Goal: Task Accomplishment & Management: Manage account settings

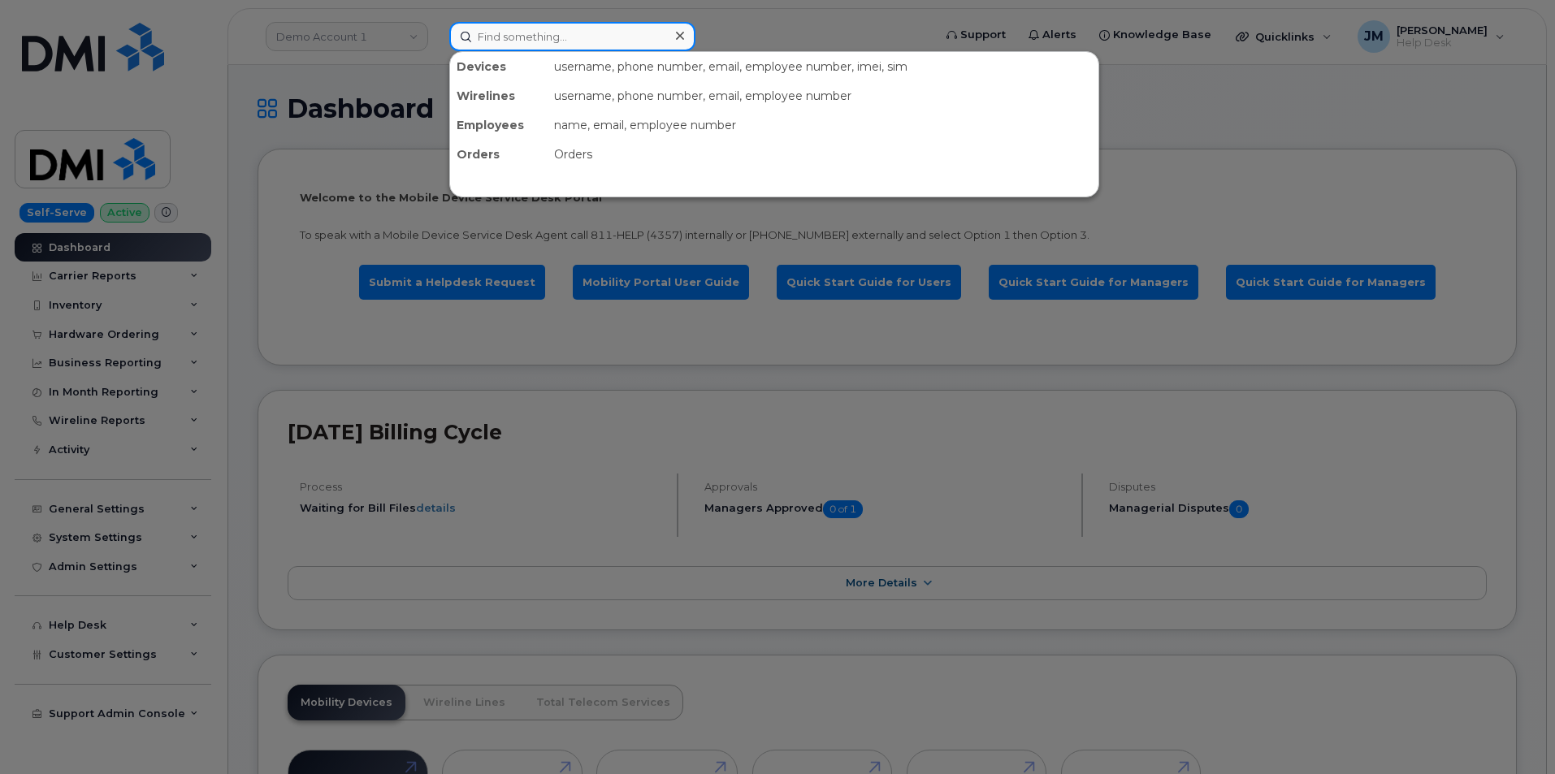
paste input "4384940892"
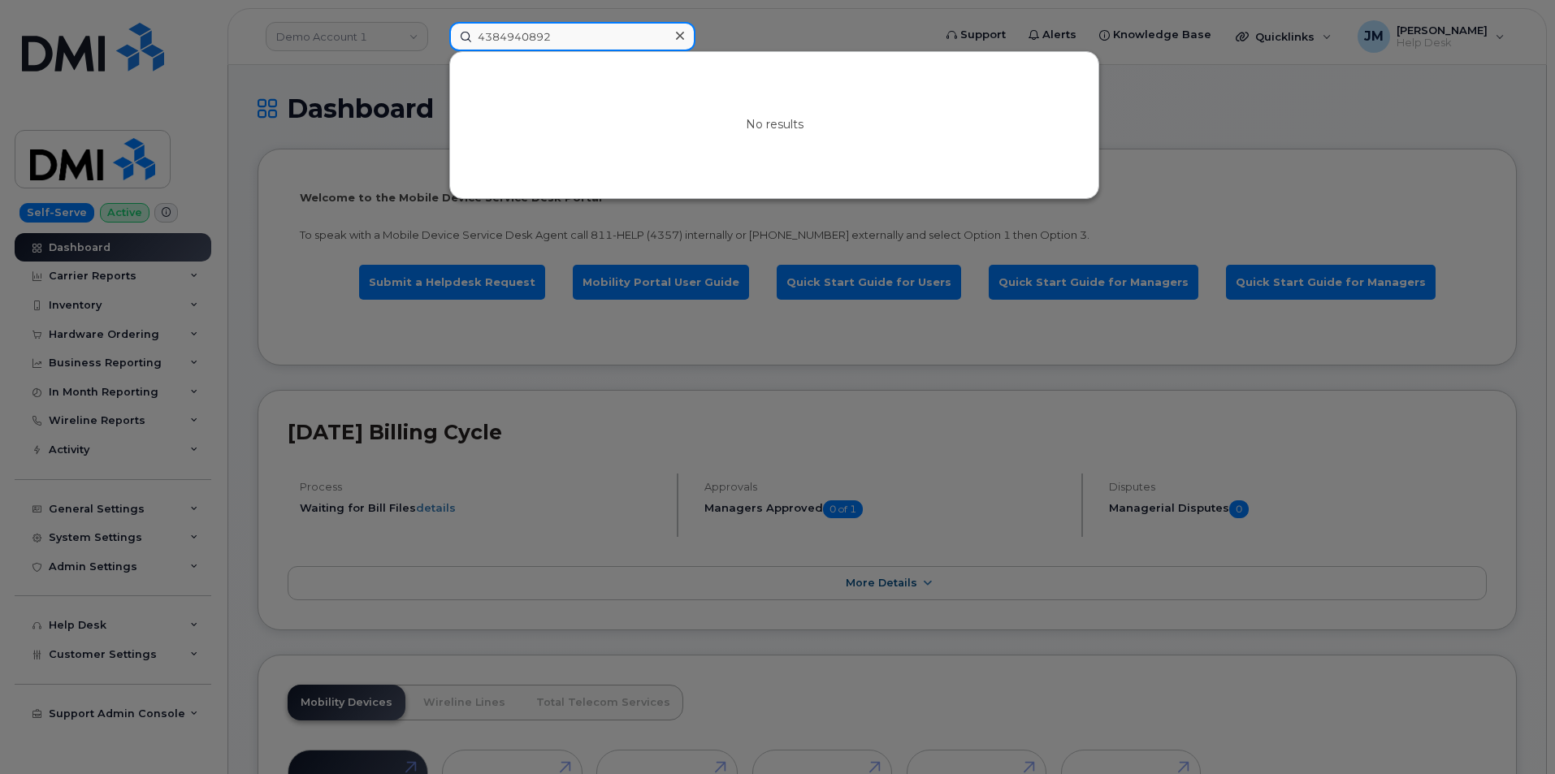
drag, startPoint x: 619, startPoint y: 33, endPoint x: 179, endPoint y: 18, distance: 440.6
click at [436, 22] on div "4384940892 No results" at bounding box center [685, 36] width 499 height 29
click at [545, 35] on input "Rubans Pat" at bounding box center [572, 36] width 246 height 29
click at [503, 37] on input "Rubans Pat" at bounding box center [572, 36] width 246 height 29
click at [548, 35] on input "Rubens Pat" at bounding box center [572, 36] width 246 height 29
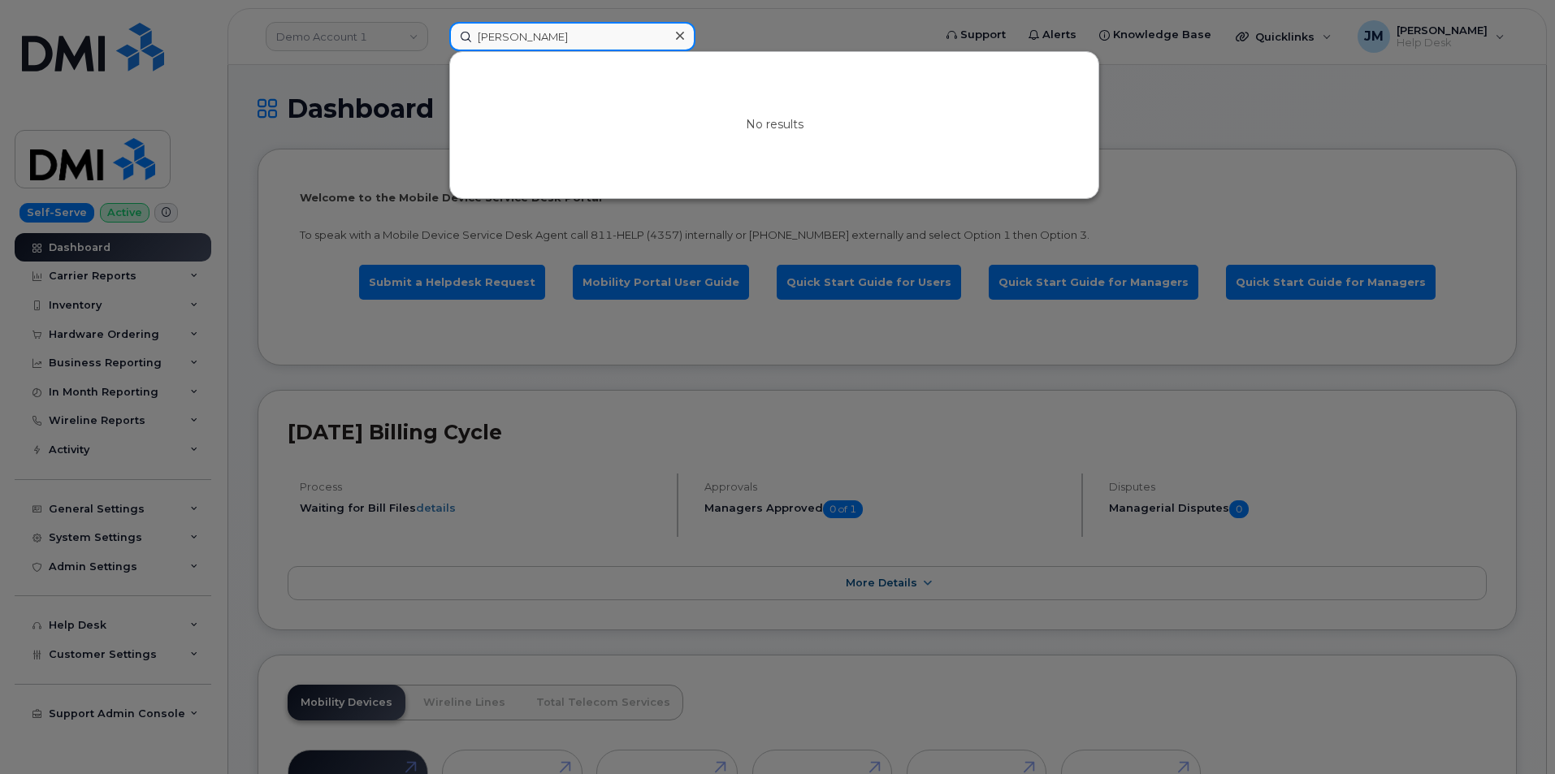
type input "Rubens Pate"
drag, startPoint x: 561, startPoint y: 43, endPoint x: 390, endPoint y: 42, distance: 170.6
click at [436, 42] on div "Rubens Pate No results" at bounding box center [685, 36] width 499 height 29
click at [486, 35] on input at bounding box center [572, 36] width 246 height 29
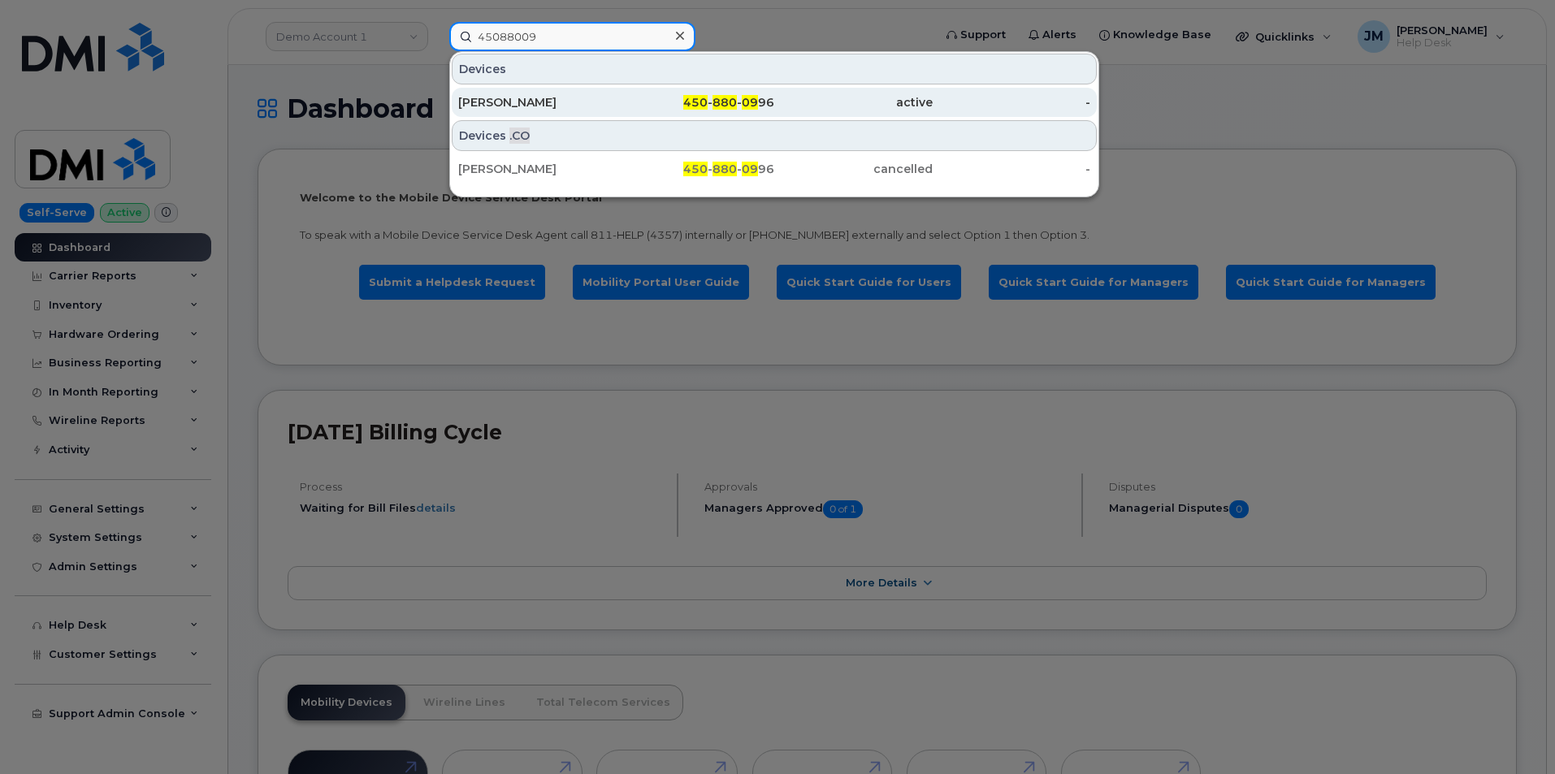
type input "45088009"
click at [574, 98] on div "[PERSON_NAME]" at bounding box center [537, 102] width 158 height 16
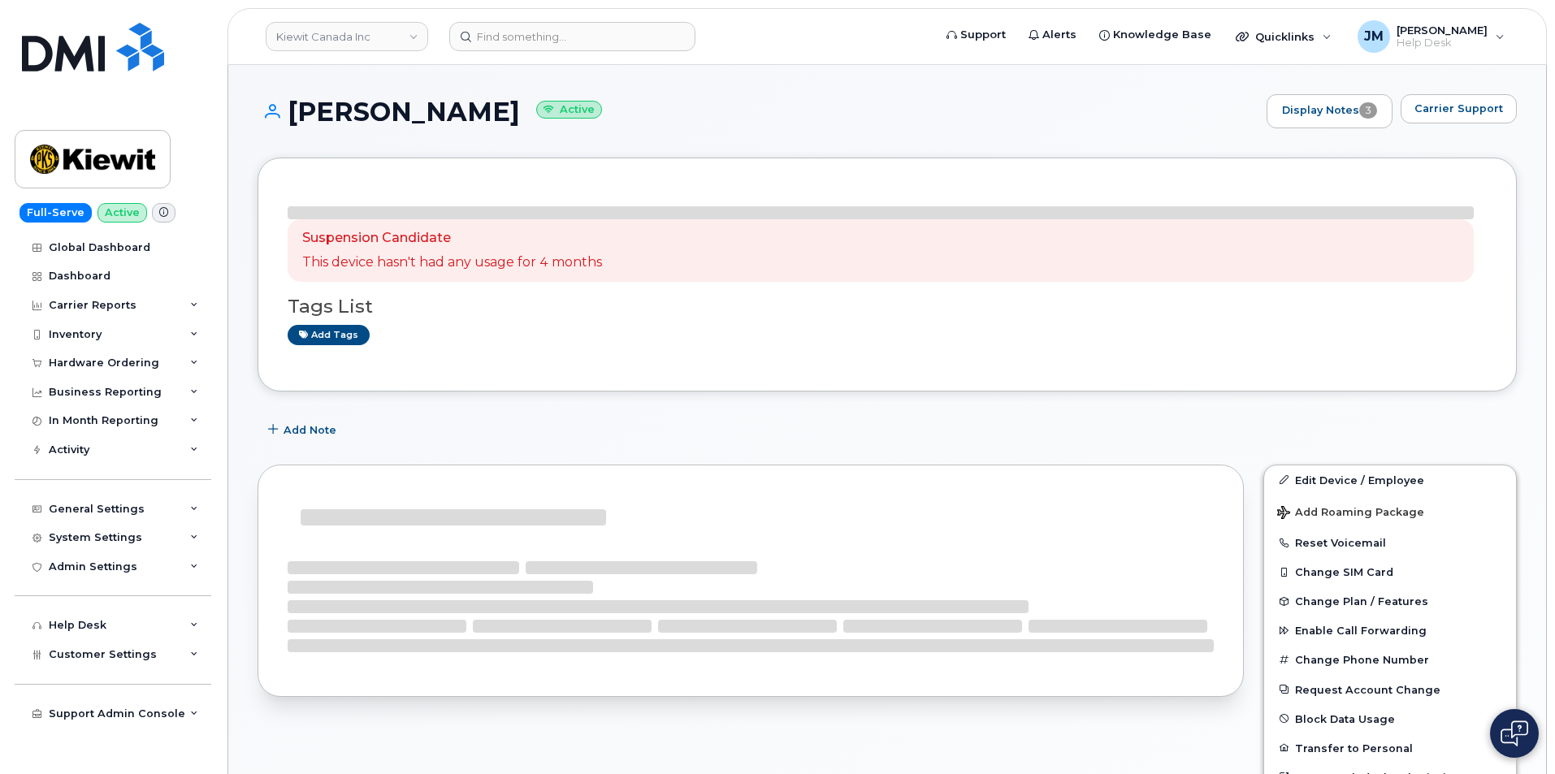
drag, startPoint x: 479, startPoint y: 114, endPoint x: 275, endPoint y: 113, distance: 203.9
click at [268, 113] on h1 "[PERSON_NAME] Active" at bounding box center [758, 112] width 1001 height 28
copy h1 "[PERSON_NAME]"
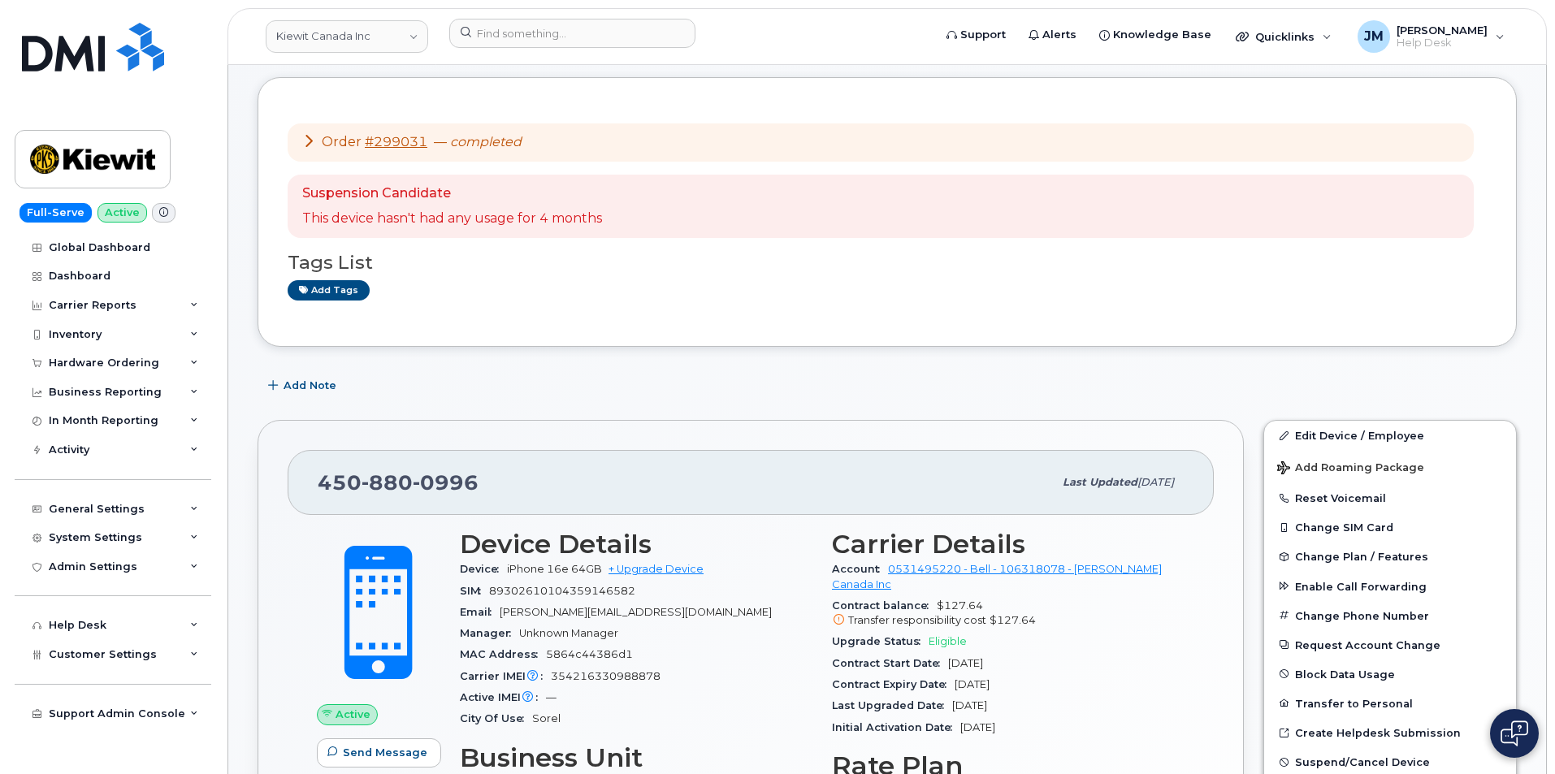
scroll to position [81, 0]
drag, startPoint x: 313, startPoint y: 479, endPoint x: 484, endPoint y: 492, distance: 171.9
click at [484, 492] on div "[PHONE_NUMBER] Last updated [DATE]" at bounding box center [751, 481] width 926 height 65
copy span "[PHONE_NUMBER]"
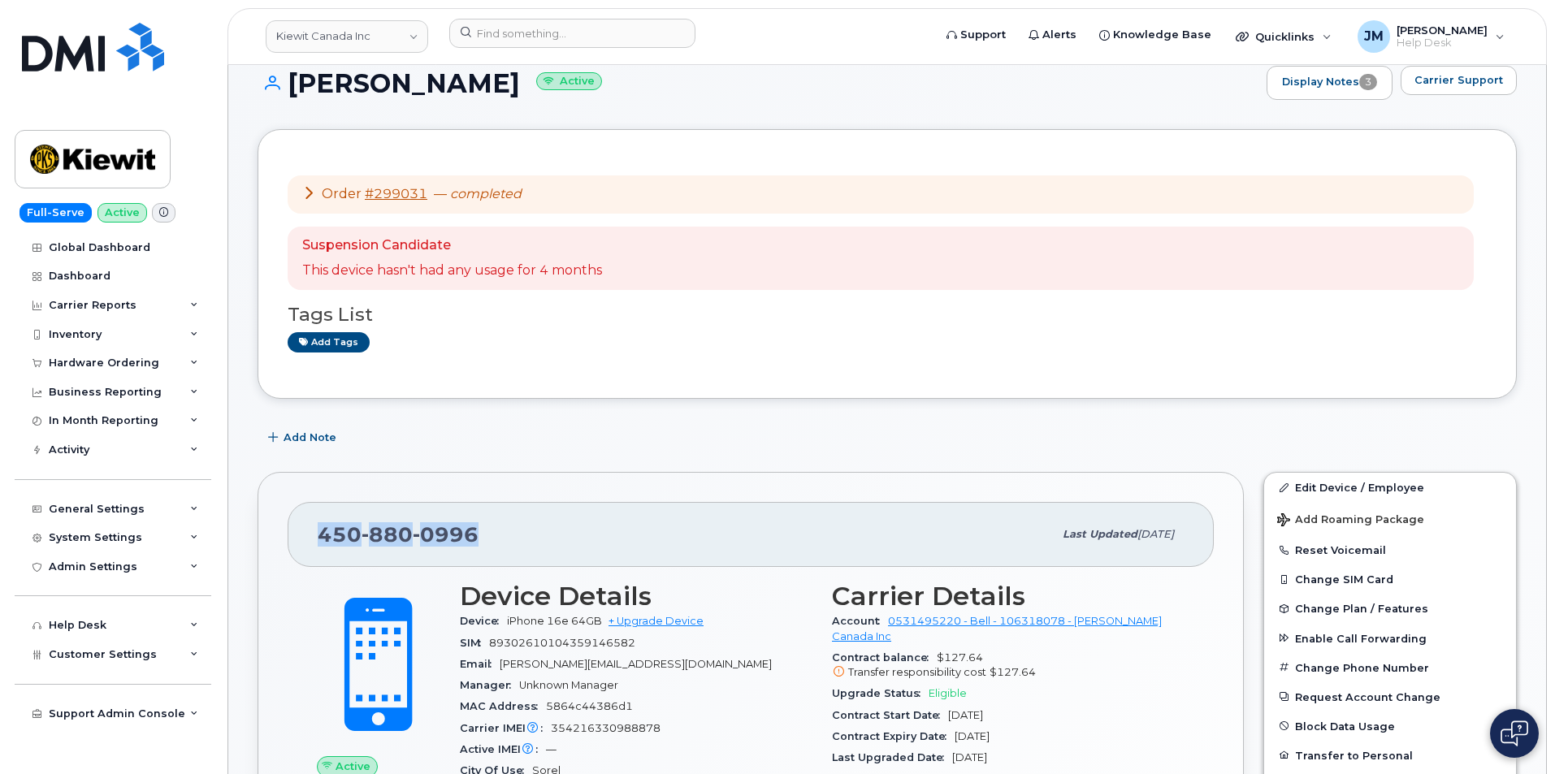
scroll to position [0, 0]
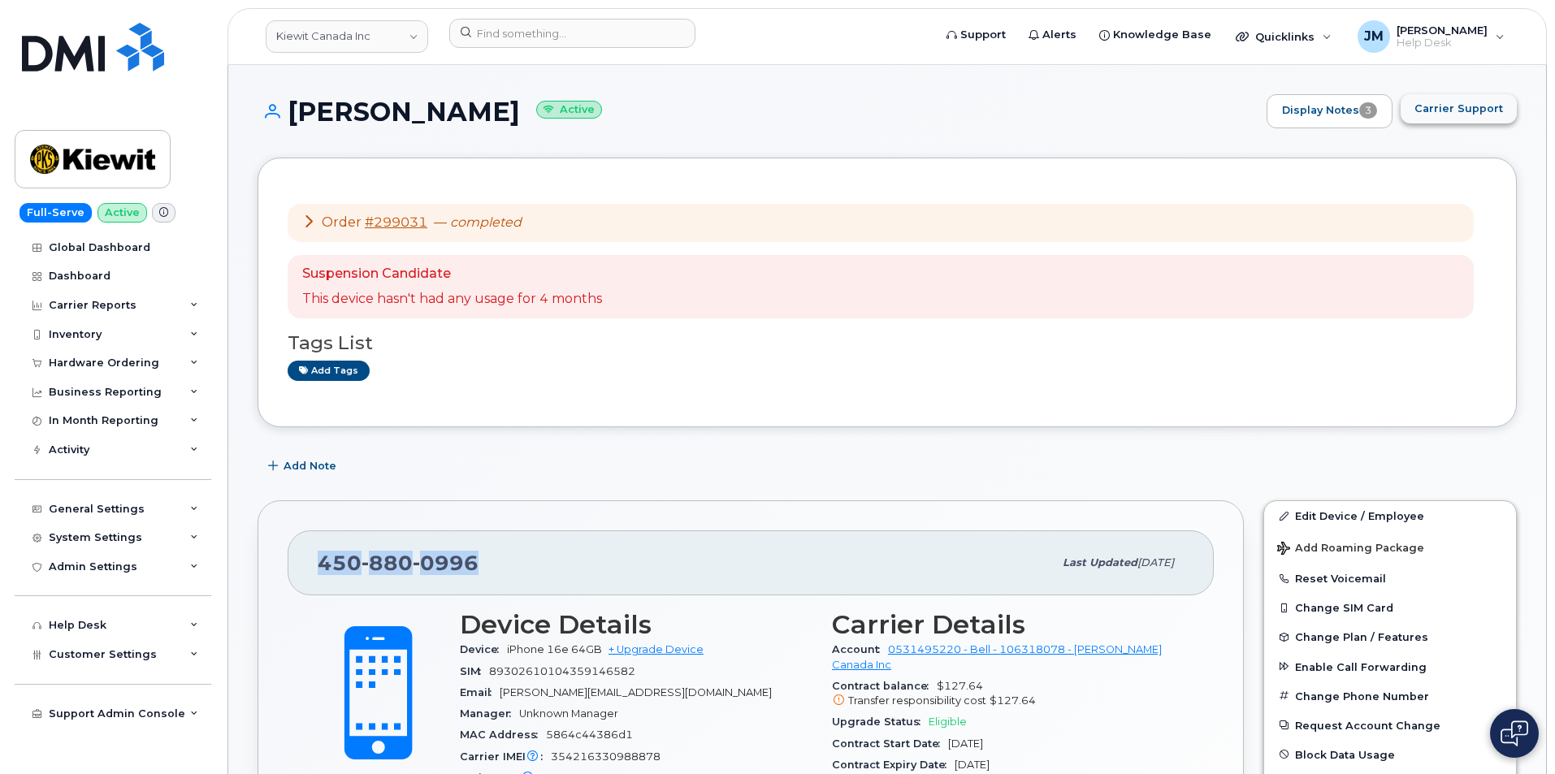
click at [1481, 111] on span "Carrier Support" at bounding box center [1459, 108] width 89 height 15
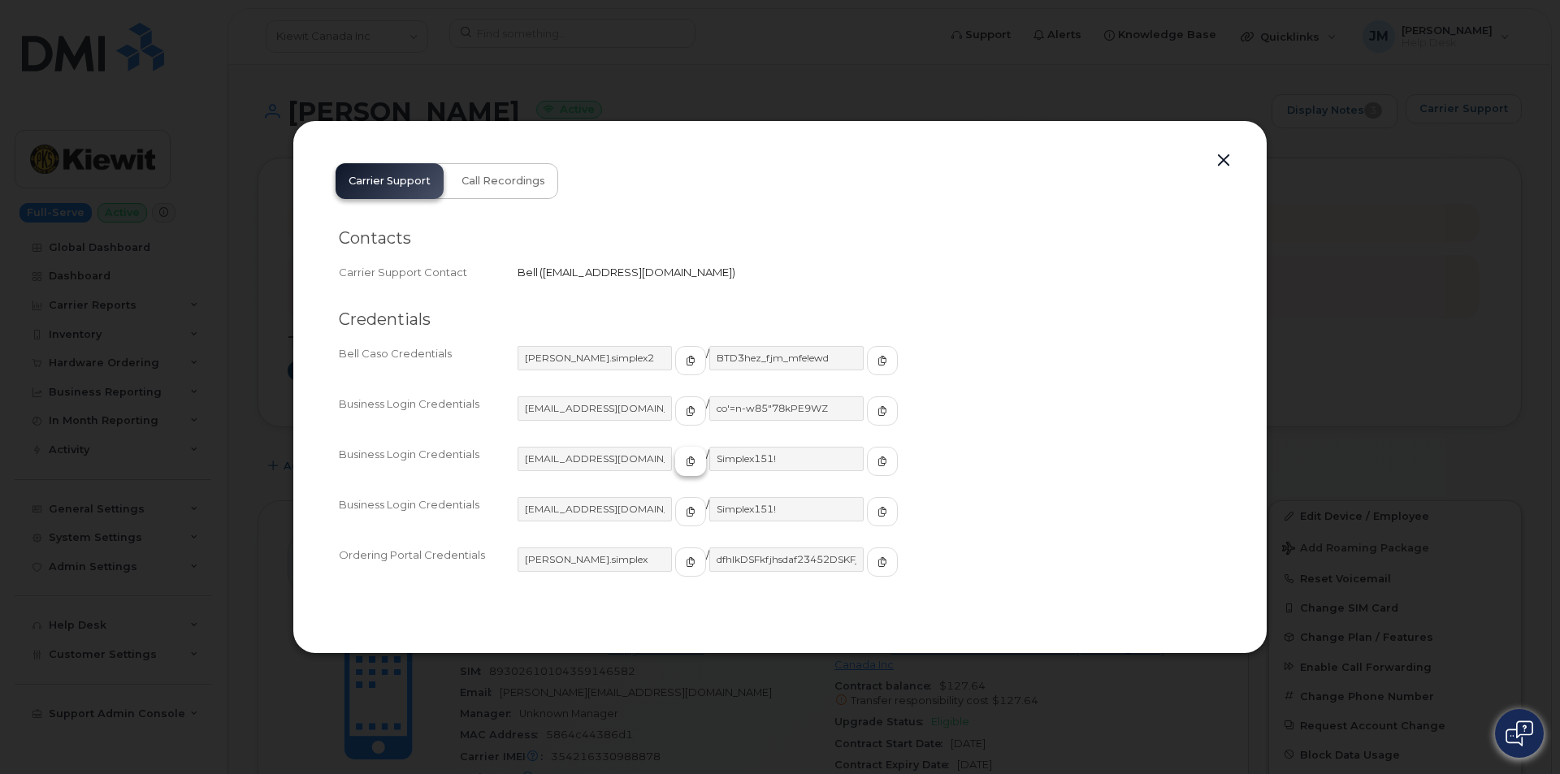
click at [686, 459] on icon "button" at bounding box center [691, 462] width 10 height 10
click at [1223, 160] on button "button" at bounding box center [1223, 161] width 24 height 23
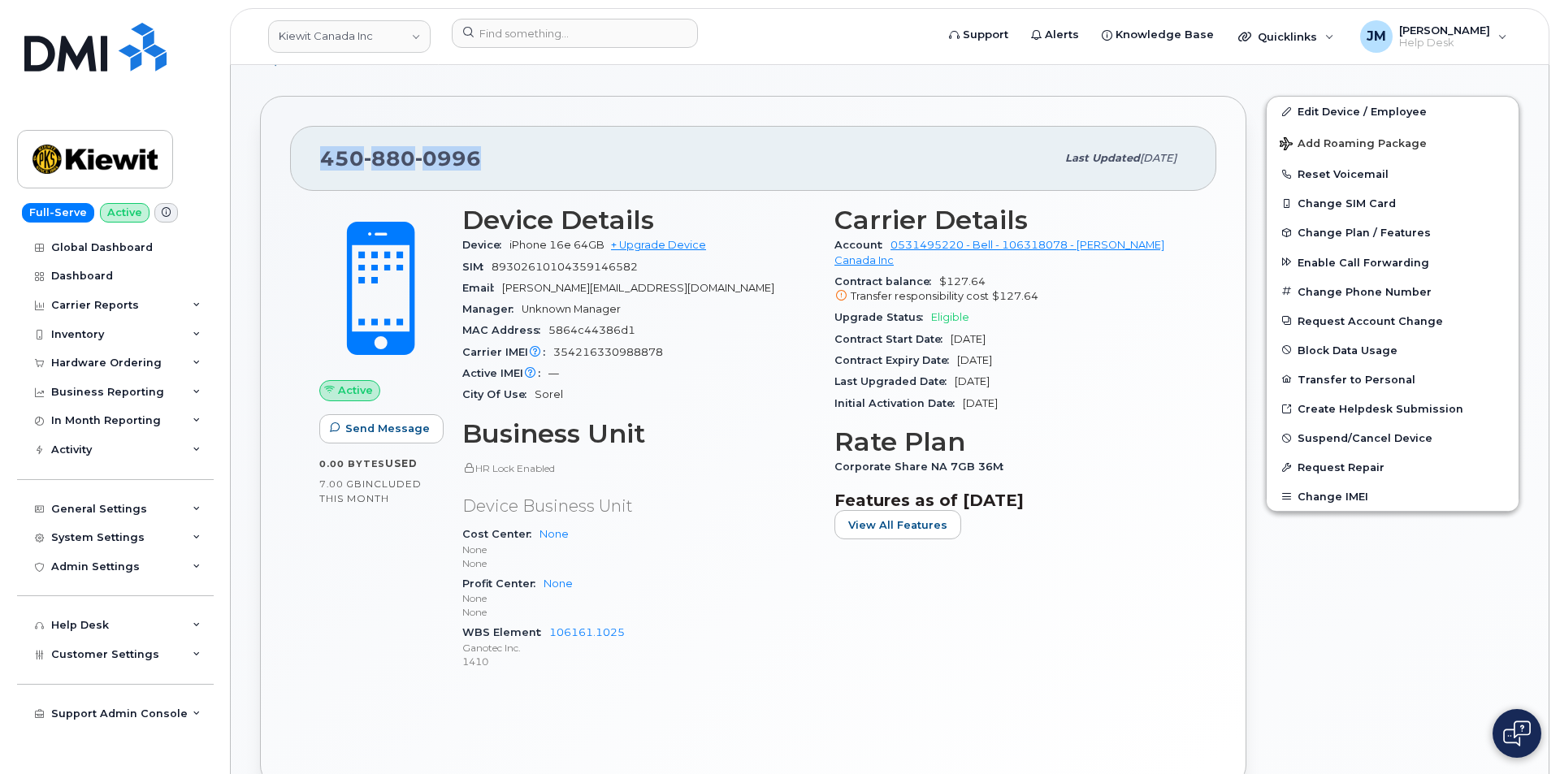
scroll to position [406, 0]
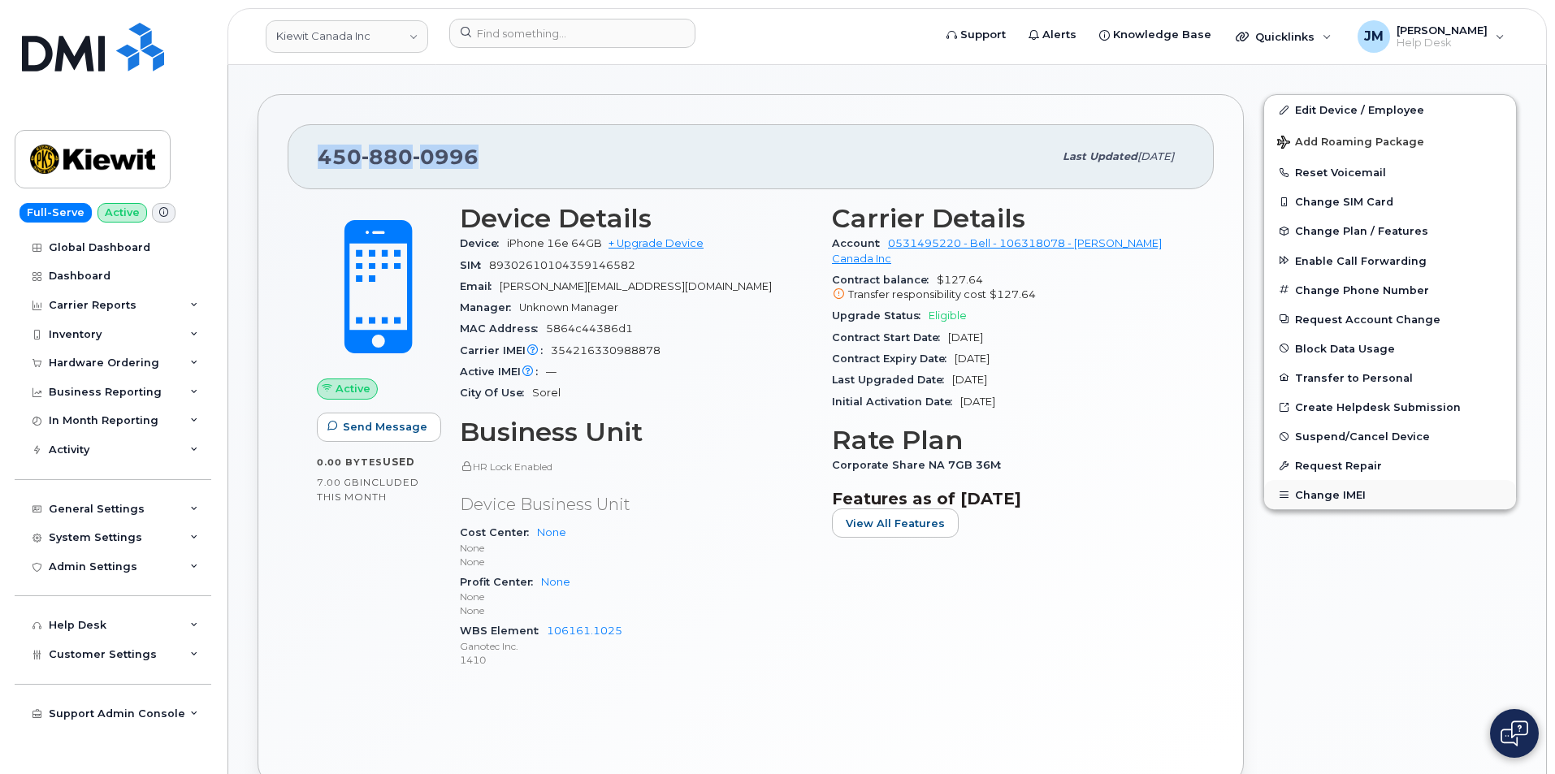
click at [1325, 492] on button "Change IMEI" at bounding box center [1390, 494] width 252 height 29
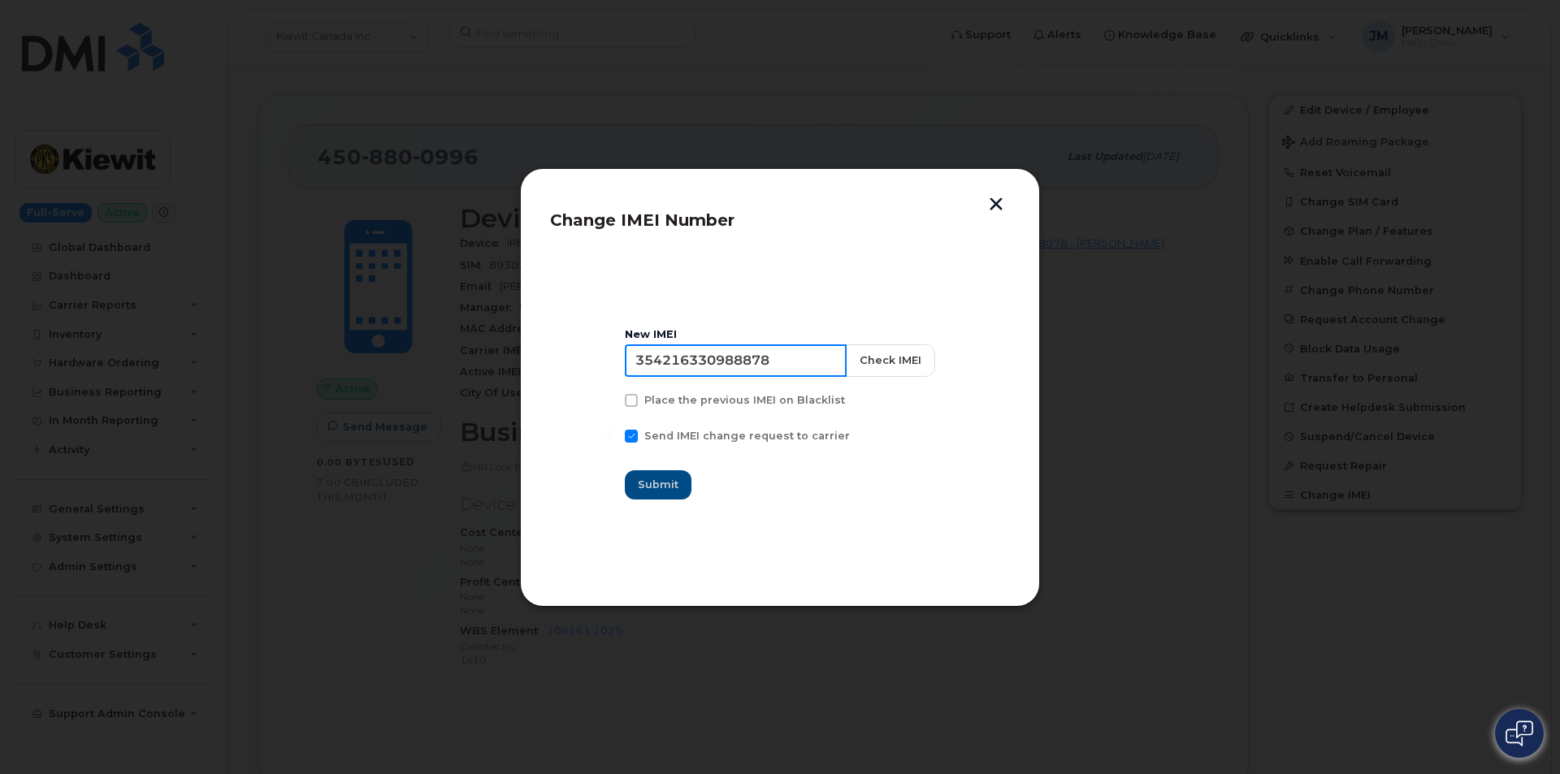
click at [722, 357] on input "354216330988878" at bounding box center [736, 361] width 222 height 33
click at [995, 202] on button "button" at bounding box center [996, 205] width 24 height 17
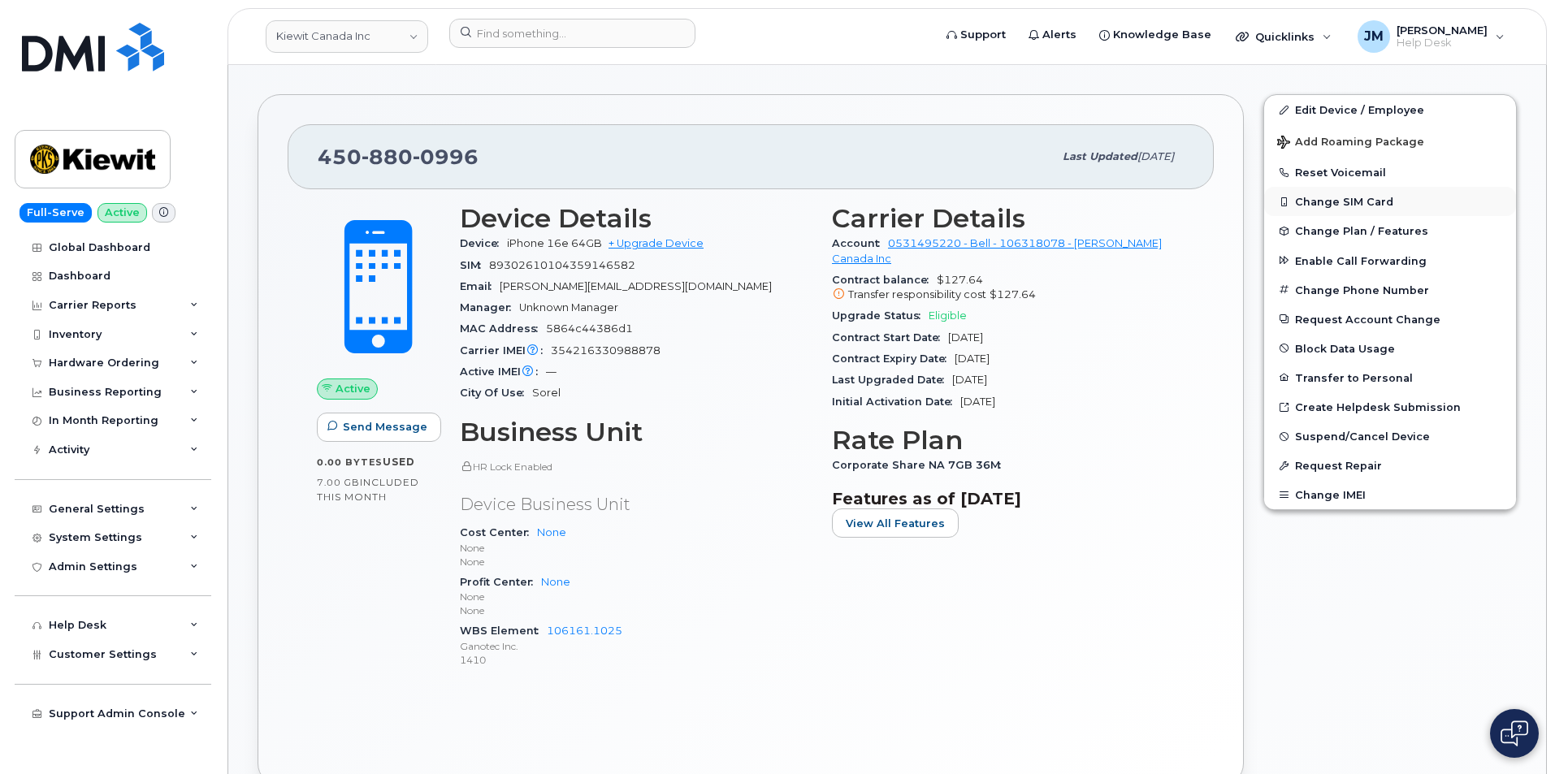
click at [1339, 195] on button "Change SIM Card" at bounding box center [1390, 201] width 252 height 29
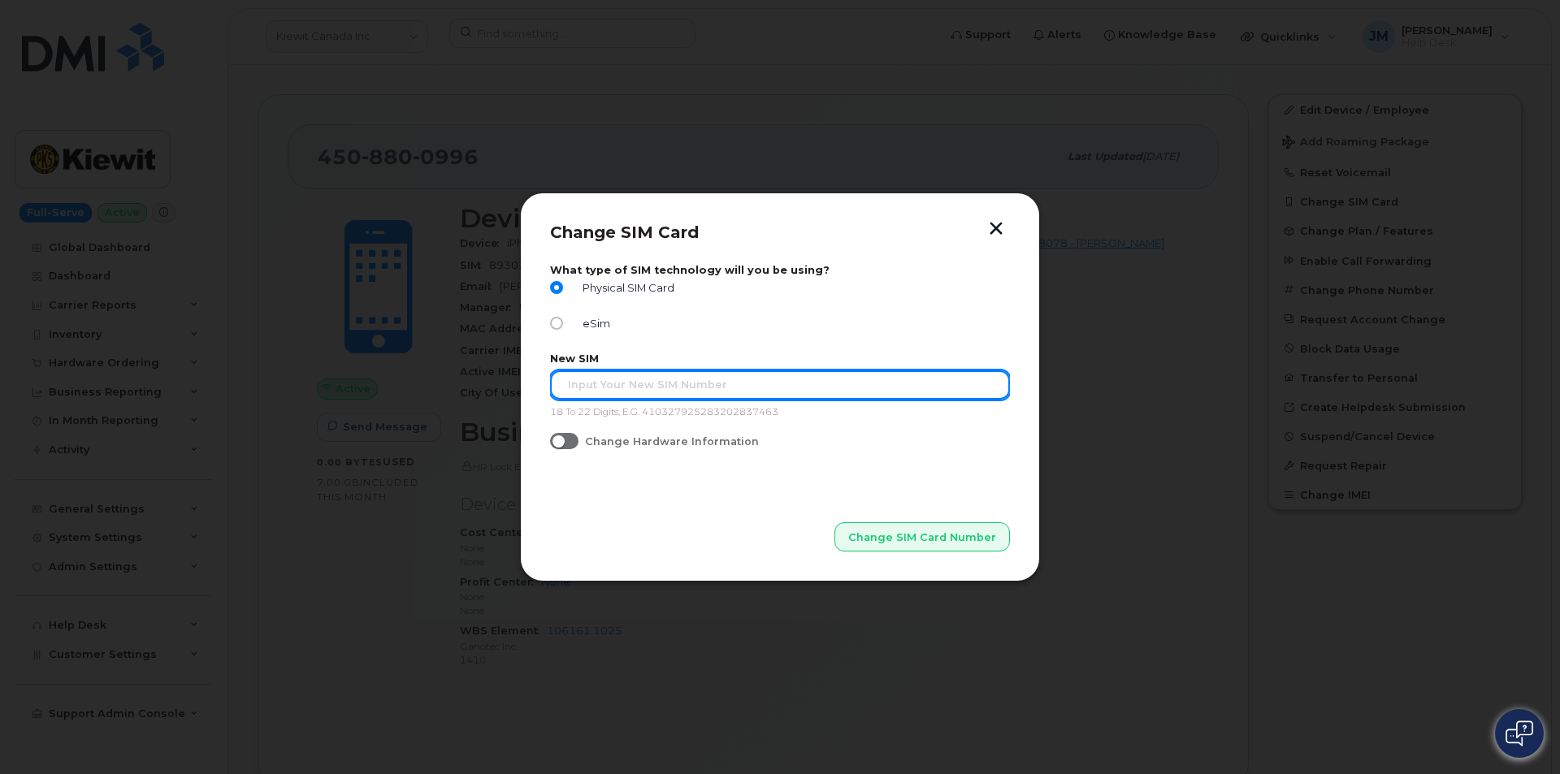
paste input "89302610207725499252"
type input "89302610207725499252"
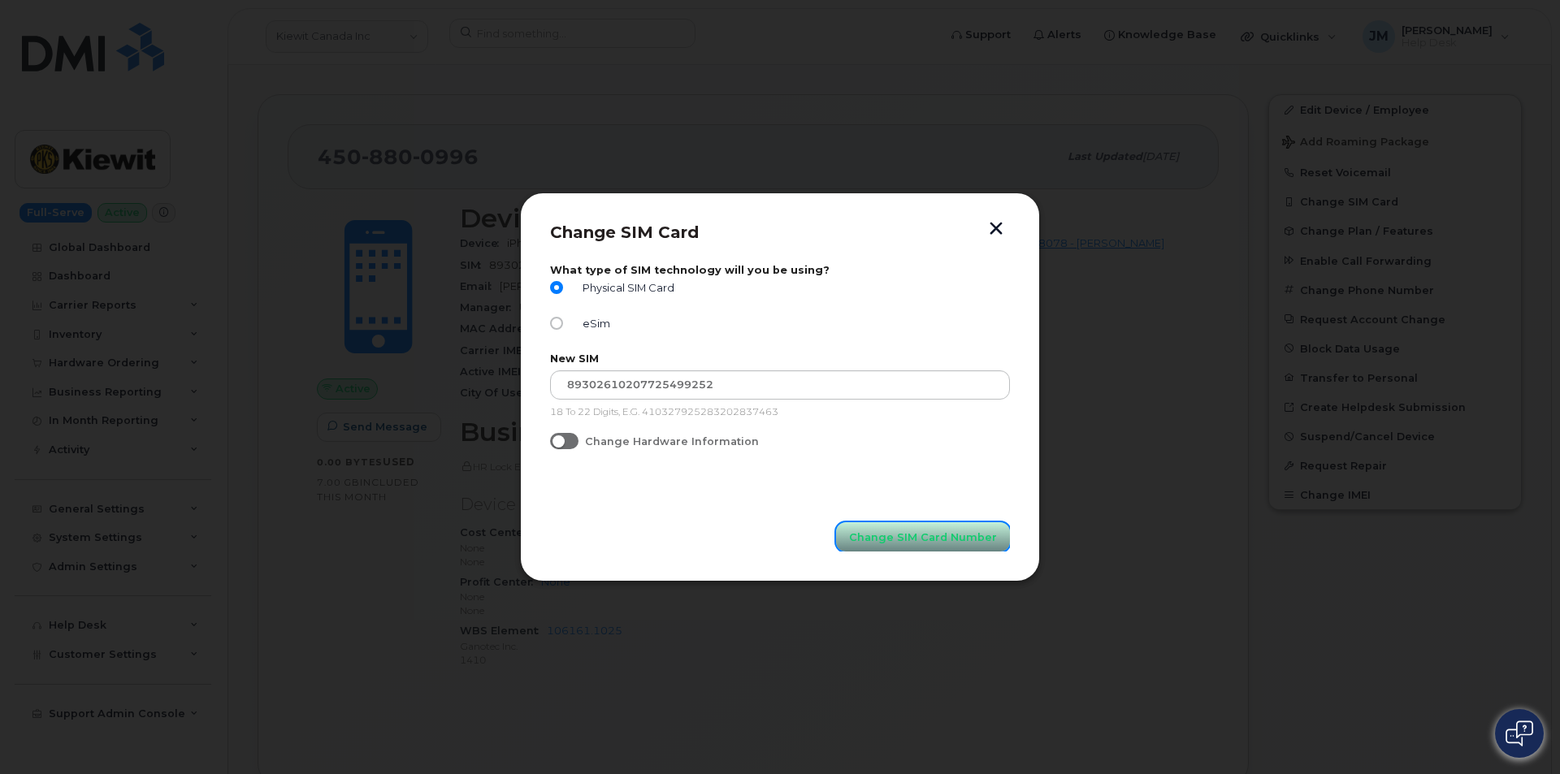
click at [914, 543] on span "Change SIM Card Number" at bounding box center [923, 537] width 148 height 15
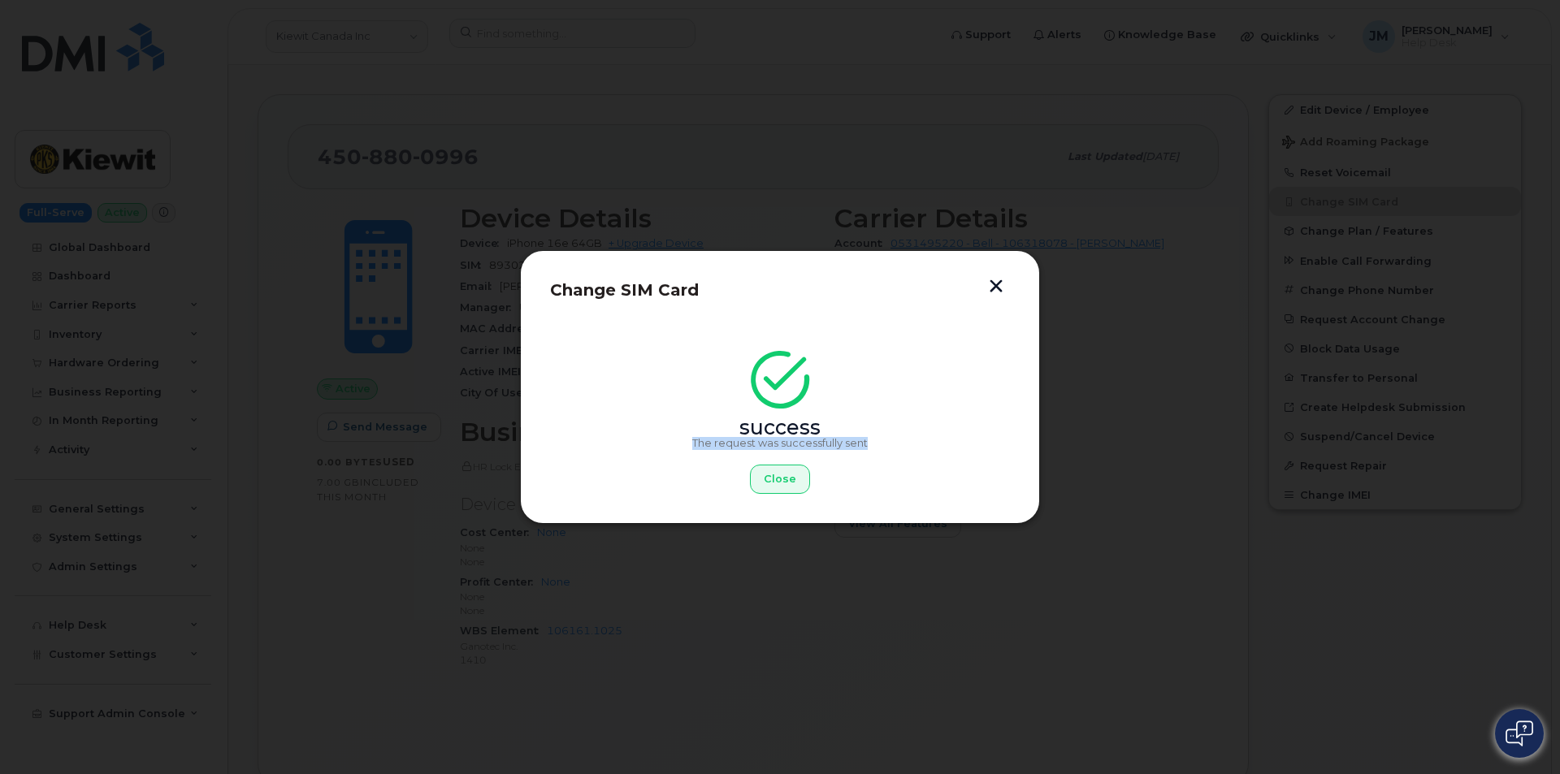
drag, startPoint x: 691, startPoint y: 440, endPoint x: 876, endPoint y: 446, distance: 185.3
click at [876, 446] on p "The request was successfully sent" at bounding box center [780, 443] width 460 height 13
click at [882, 436] on div "success The request was successfully sent Close" at bounding box center [780, 427] width 460 height 133
click at [881, 436] on div "success The request was successfully sent Close" at bounding box center [780, 427] width 460 height 133
drag, startPoint x: 873, startPoint y: 441, endPoint x: 720, endPoint y: 427, distance: 154.3
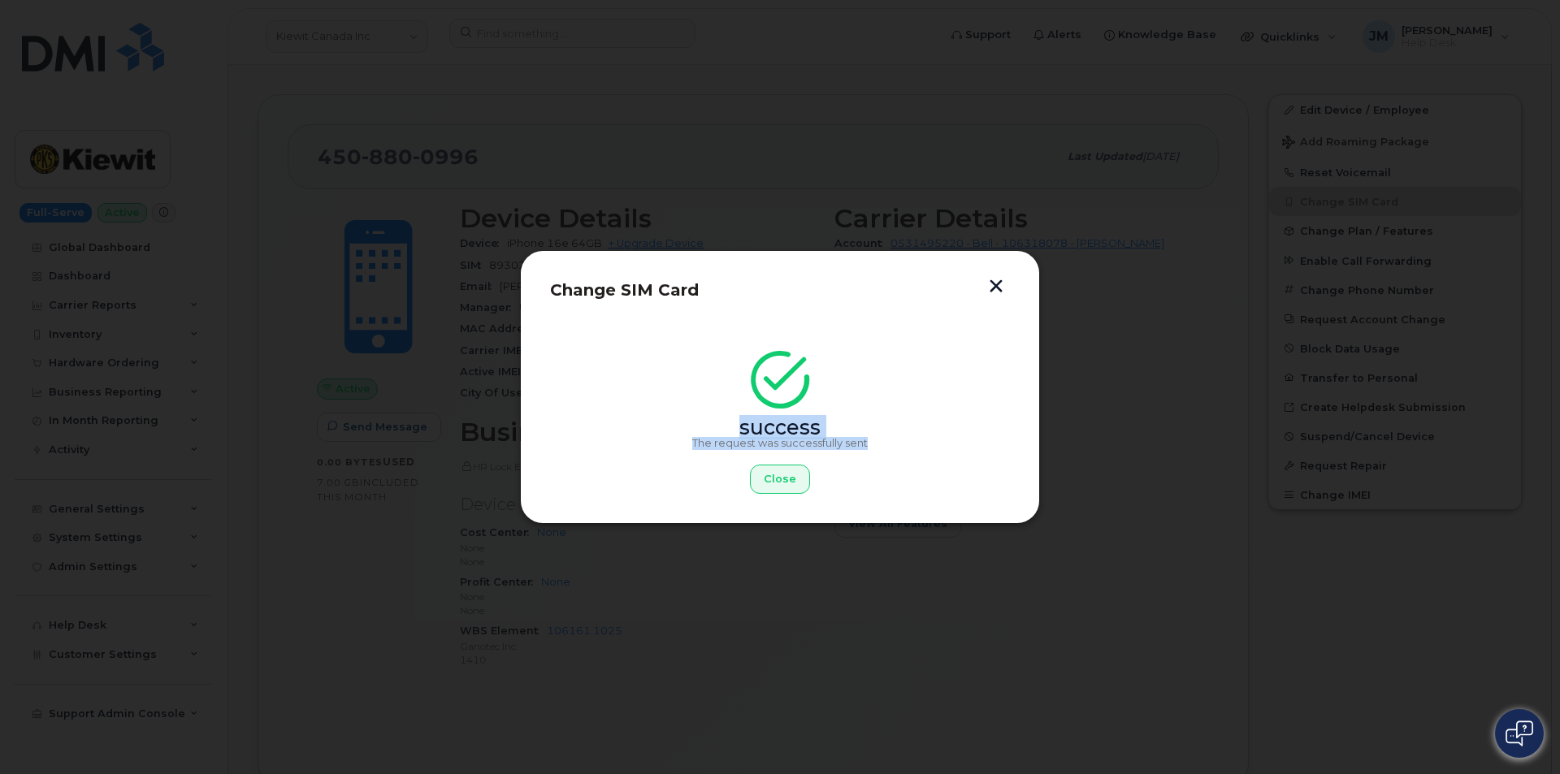
click at [720, 427] on div "success The request was successfully sent Close" at bounding box center [780, 427] width 460 height 133
copy div "success The request was successfully sent"
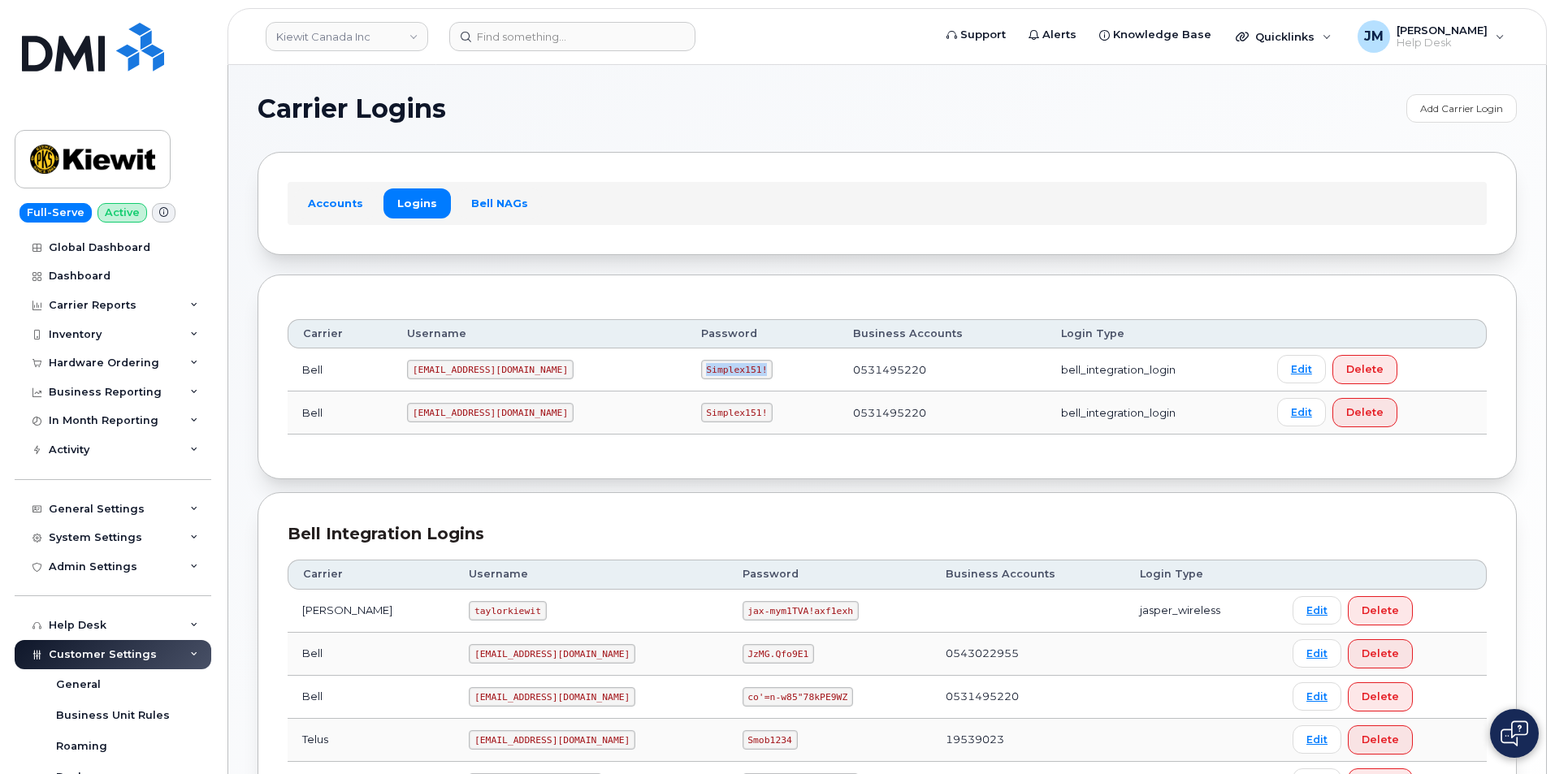
drag, startPoint x: 709, startPoint y: 367, endPoint x: 658, endPoint y: 371, distance: 51.3
click at [687, 372] on td "Simplex151!" at bounding box center [763, 370] width 152 height 43
copy code "Simplex151!"
drag, startPoint x: 418, startPoint y: 371, endPoint x: 522, endPoint y: 375, distance: 104.1
click at [522, 375] on td "[EMAIL_ADDRESS][DOMAIN_NAME]" at bounding box center [539, 370] width 294 height 43
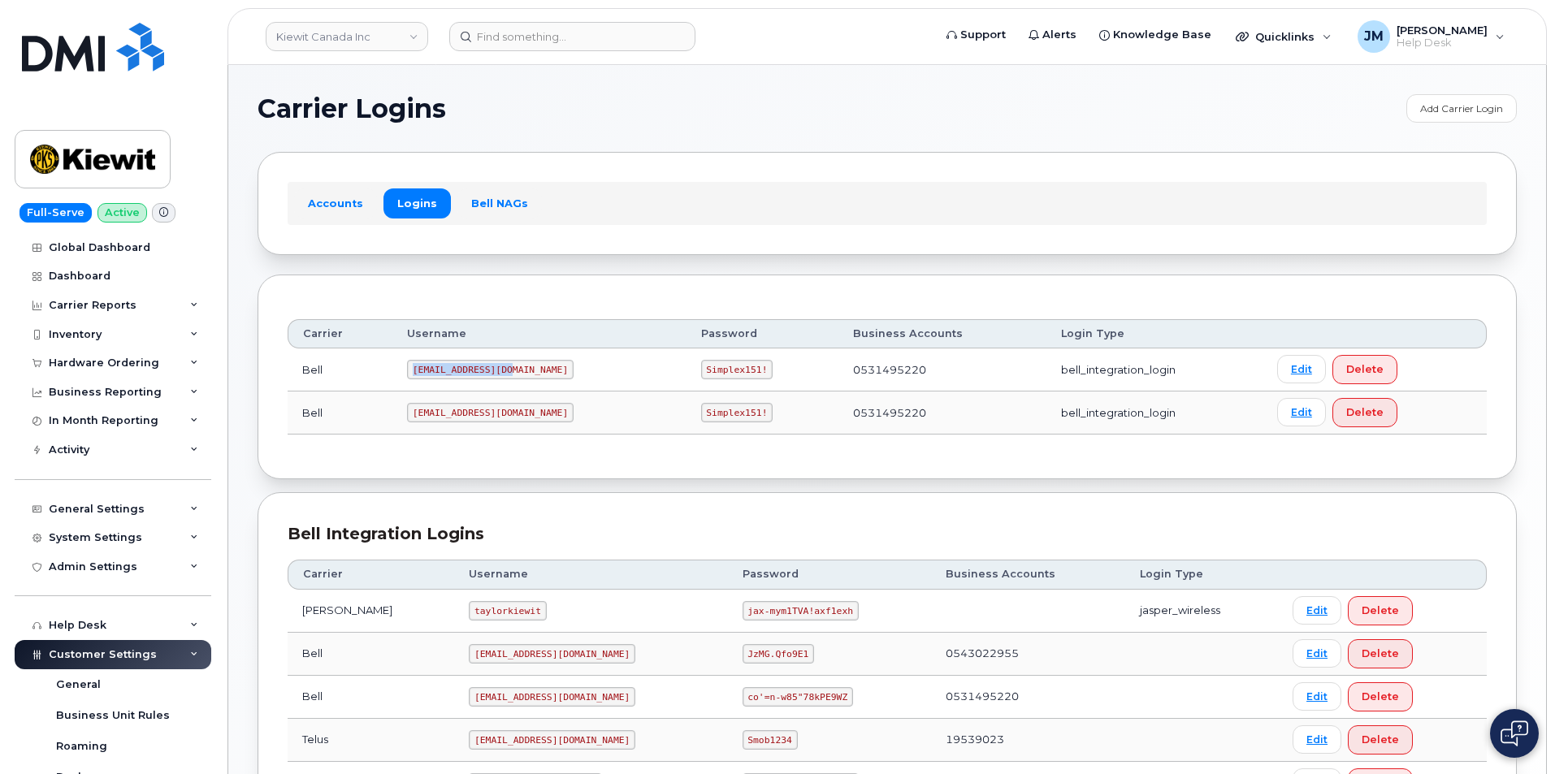
copy code "[EMAIL_ADDRESS][DOMAIN_NAME]"
drag, startPoint x: 709, startPoint y: 371, endPoint x: 654, endPoint y: 378, distance: 55.7
click at [701, 378] on code "Simplex151!" at bounding box center [737, 370] width 72 height 20
copy code "Simplex151!"
